Goal: Transaction & Acquisition: Purchase product/service

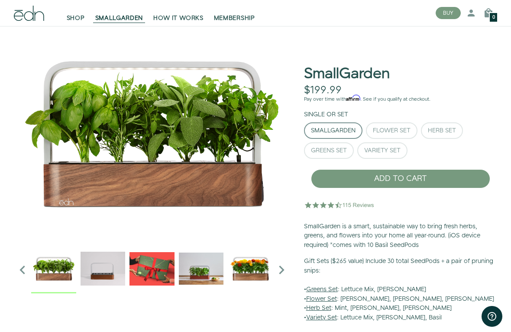
scroll to position [33, 0]
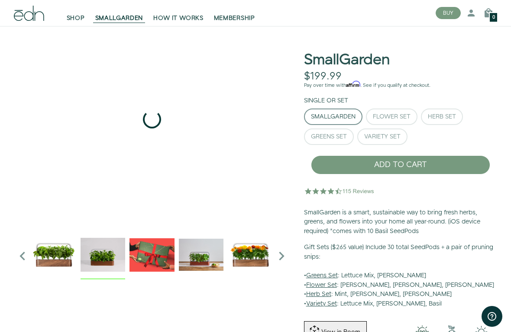
click at [104, 249] on img "2 / 6" at bounding box center [103, 254] width 45 height 45
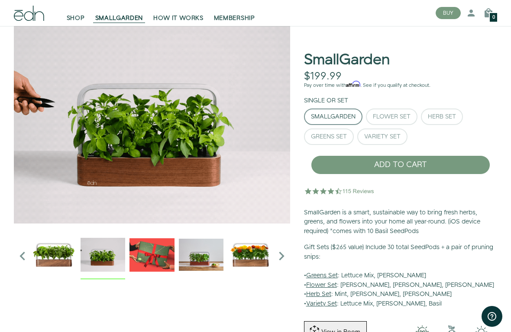
click at [183, 20] on div "Close dialog SIGN UP Submit" at bounding box center [255, 166] width 511 height 332
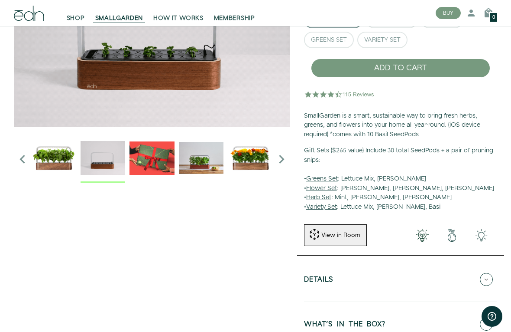
scroll to position [130, 0]
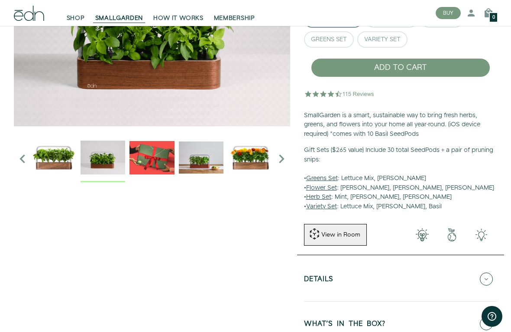
click at [337, 230] on div "View in Room" at bounding box center [341, 234] width 41 height 9
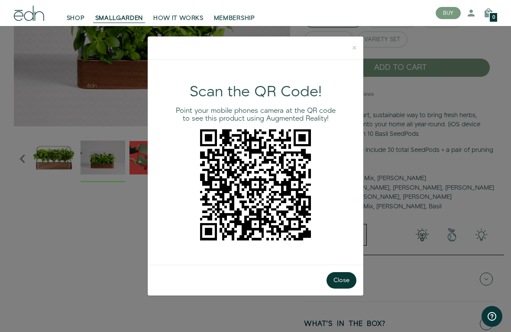
click at [355, 50] on span "×" at bounding box center [355, 47] width 4 height 13
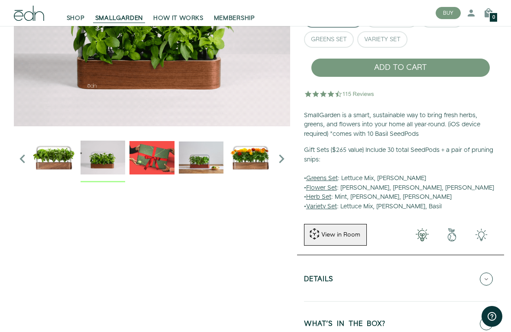
click at [153, 154] on img "3 / 6" at bounding box center [152, 157] width 45 height 45
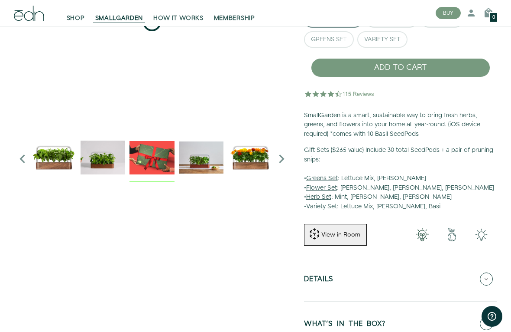
click at [157, 154] on img "3 / 6" at bounding box center [152, 157] width 45 height 45
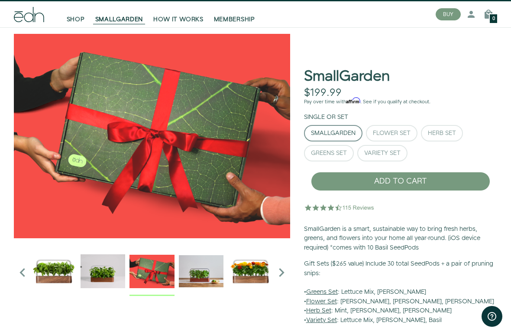
scroll to position [18, 0]
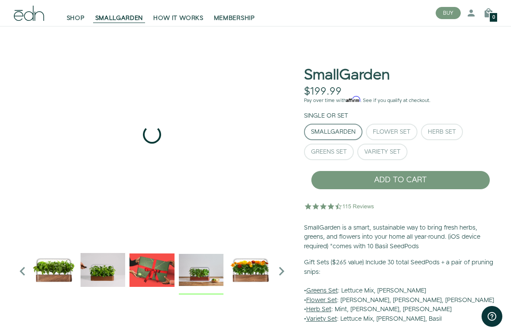
click at [214, 276] on img "4 / 6" at bounding box center [201, 269] width 45 height 45
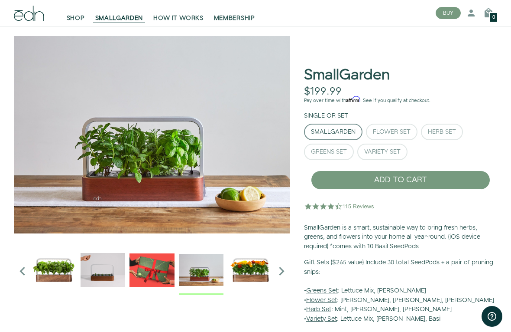
click at [288, 273] on icon "Next slide" at bounding box center [281, 270] width 17 height 17
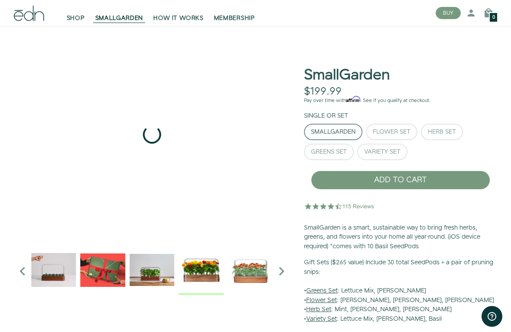
click at [211, 271] on img "5 / 6" at bounding box center [201, 269] width 45 height 45
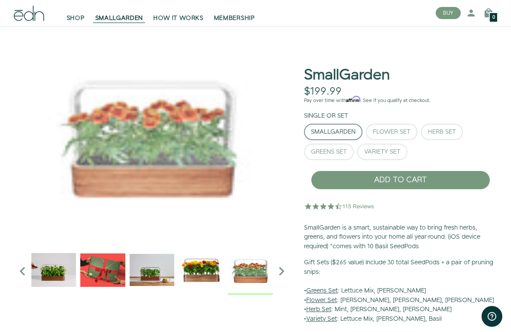
click at [250, 271] on img "6 / 6" at bounding box center [250, 269] width 45 height 45
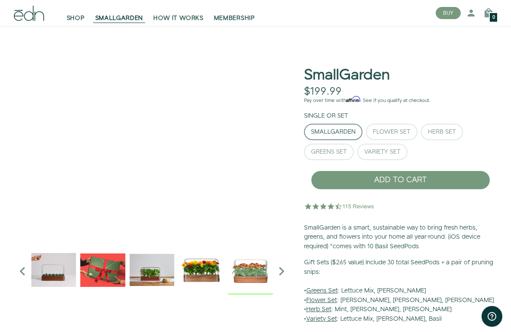
click at [285, 275] on icon "Next slide" at bounding box center [281, 270] width 17 height 17
click at [287, 271] on icon "Next slide" at bounding box center [281, 270] width 17 height 17
click at [284, 271] on icon "Next slide" at bounding box center [281, 270] width 17 height 17
click at [285, 271] on icon "Next slide" at bounding box center [281, 270] width 17 height 17
click at [283, 275] on icon "Next slide" at bounding box center [281, 270] width 17 height 17
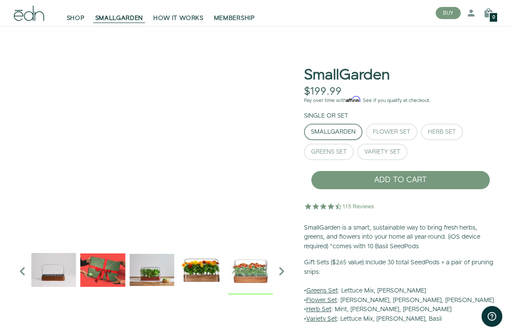
click at [289, 273] on icon "Next slide" at bounding box center [281, 270] width 17 height 17
click at [335, 145] on button "Greens Set" at bounding box center [329, 151] width 50 height 16
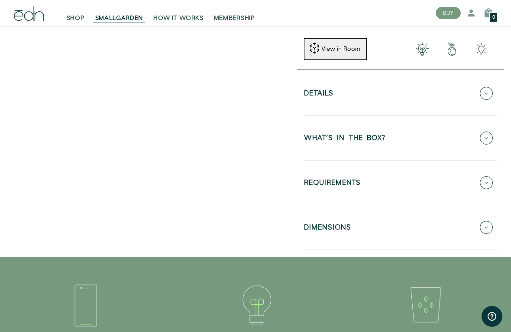
scroll to position [316, 0]
click at [489, 181] on icon at bounding box center [486, 182] width 13 height 13
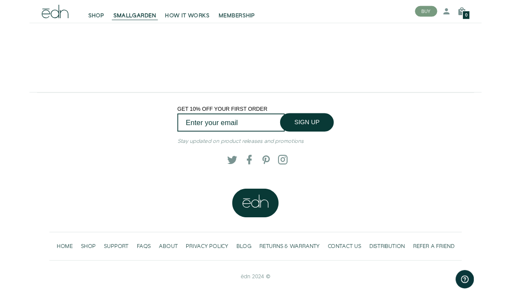
scroll to position [1582, 0]
